Goal: Connect with others: Connect with others

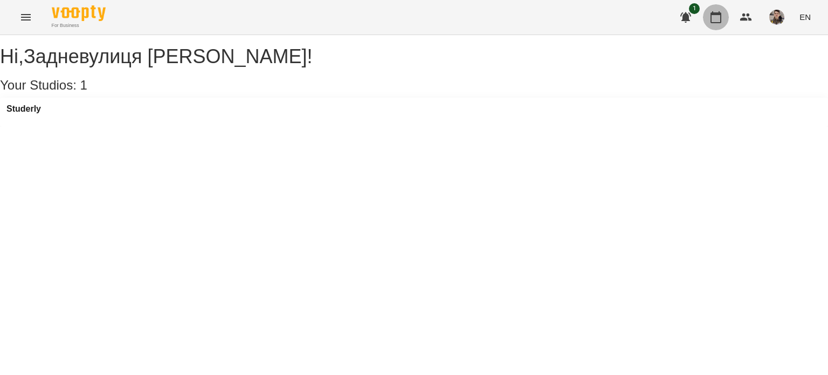
click at [718, 26] on button "button" at bounding box center [716, 17] width 26 height 26
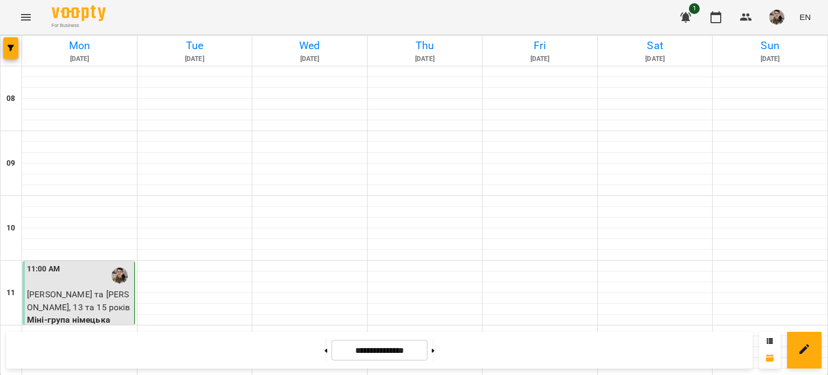
scroll to position [632, 0]
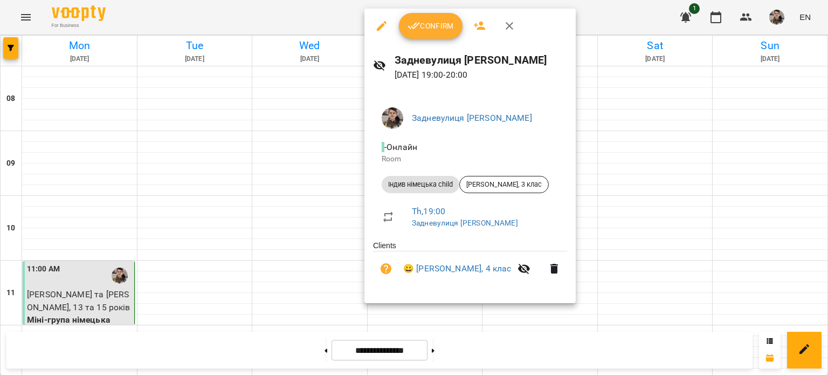
click at [341, 180] on div at bounding box center [414, 187] width 828 height 375
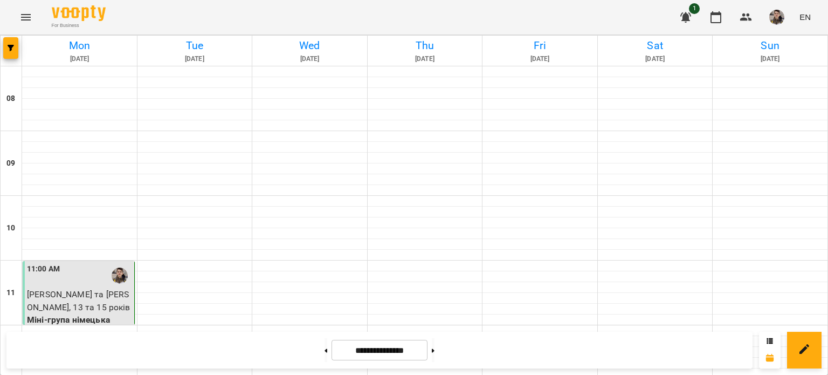
scroll to position [627, 0]
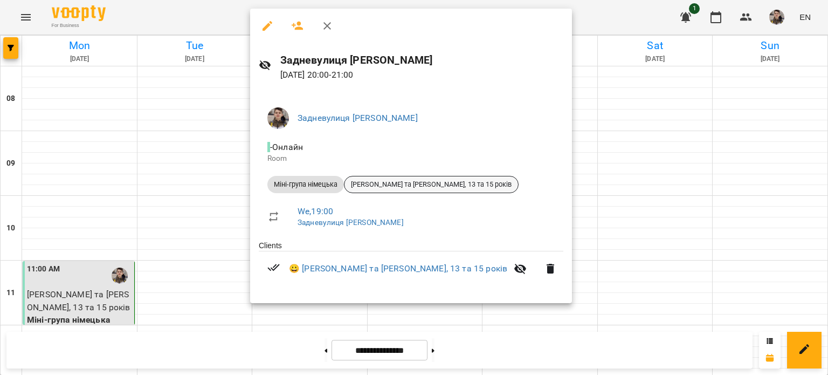
click at [384, 189] on span "[PERSON_NAME] та [PERSON_NAME], 13 та 15 років" at bounding box center [432, 185] width 174 height 10
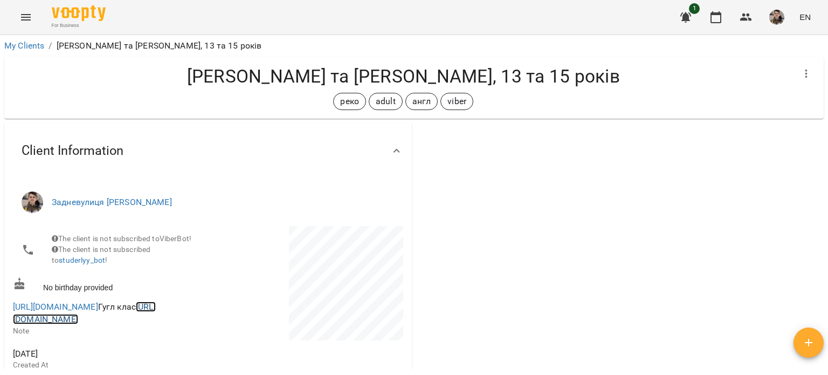
click at [143, 325] on link "[URL][DOMAIN_NAME]" at bounding box center [84, 312] width 143 height 23
